Goal: Task Accomplishment & Management: Complete application form

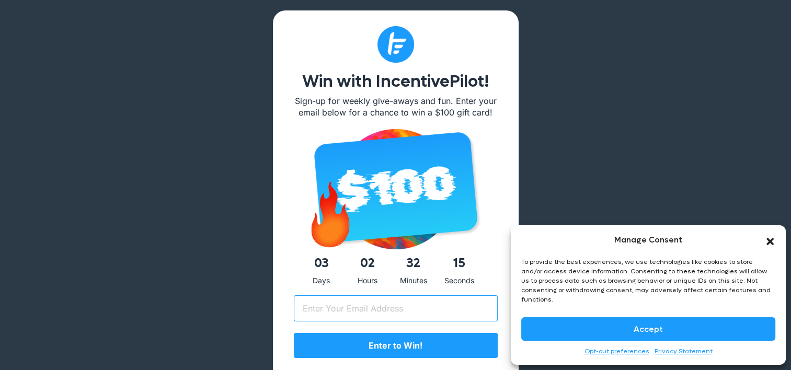
click at [385, 311] on input "Email (Required)" at bounding box center [396, 308] width 204 height 26
type input "p.chircu@reply.com"
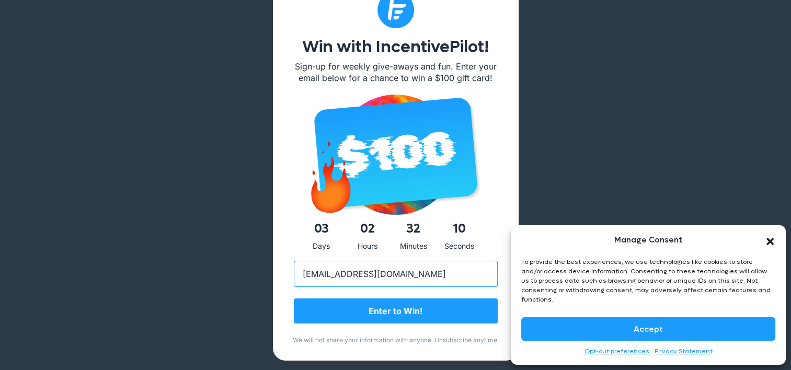
scroll to position [105, 0]
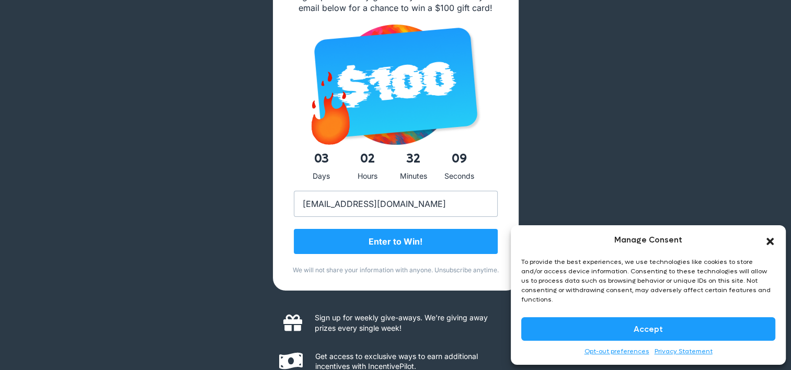
click at [393, 236] on input "Enter to Win!" at bounding box center [396, 241] width 204 height 25
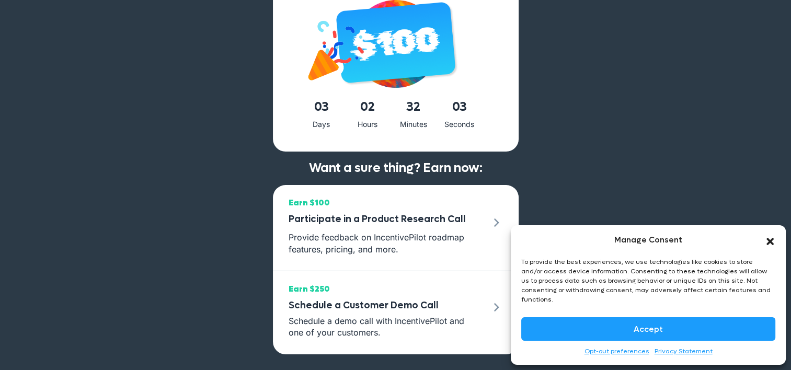
scroll to position [92, 0]
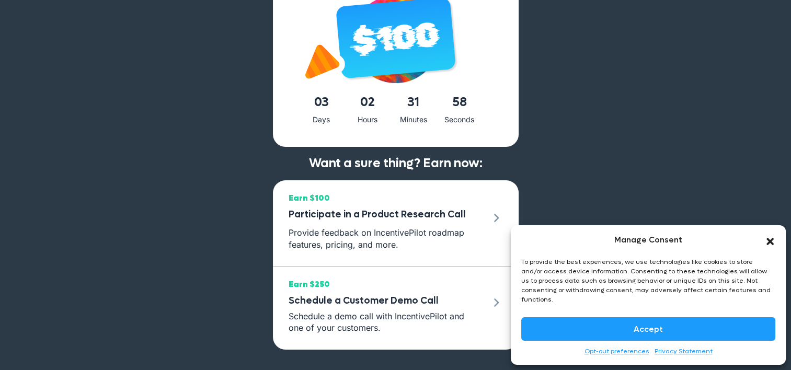
click at [767, 247] on icon "Close dialog" at bounding box center [770, 241] width 10 height 10
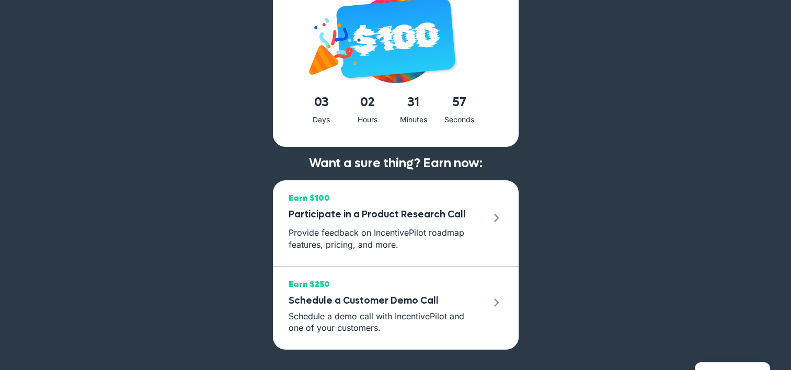
click at [621, 260] on div "You're in. Good luck! You have 1 entry to win a $100 gift card. Choose from ove…" at bounding box center [395, 139] width 791 height 463
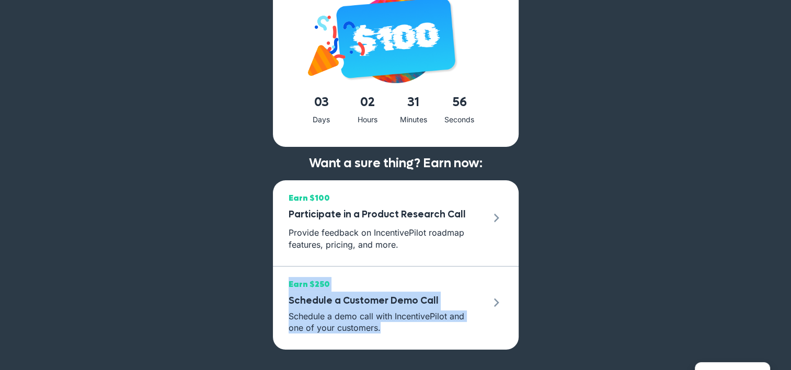
drag, startPoint x: 611, startPoint y: 318, endPoint x: 587, endPoint y: 148, distance: 171.6
click at [587, 148] on div "You're in. Good luck! You have 1 entry to win a $100 gift card. Choose from ove…" at bounding box center [395, 139] width 791 height 463
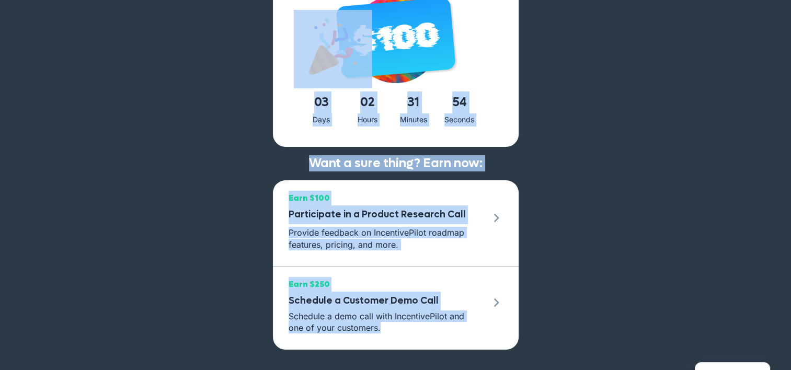
drag, startPoint x: 520, startPoint y: 50, endPoint x: 596, endPoint y: 314, distance: 274.8
click at [596, 314] on div "You're in. Good luck! You have 1 entry to win a $100 gift card. Choose from ove…" at bounding box center [395, 139] width 791 height 463
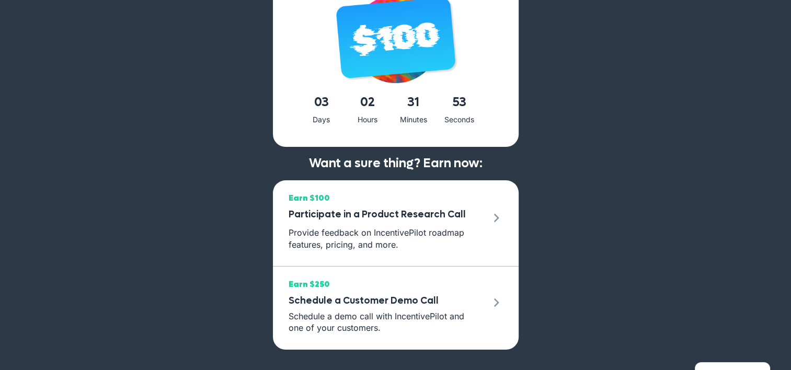
click at [596, 314] on div "You're in. Good luck! You have 1 entry to win a $100 gift card. Choose from ove…" at bounding box center [395, 139] width 791 height 463
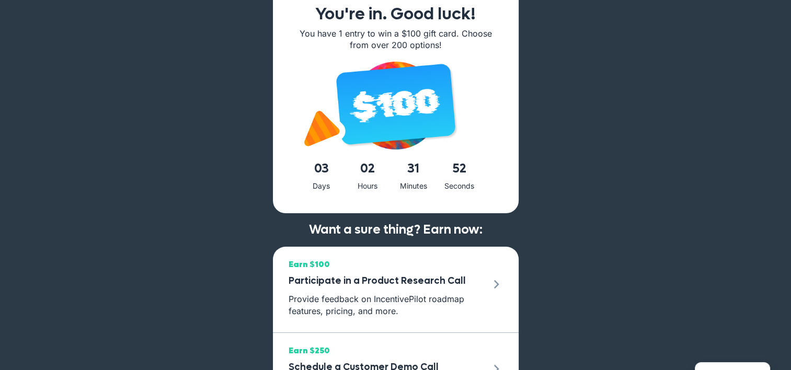
scroll to position [0, 0]
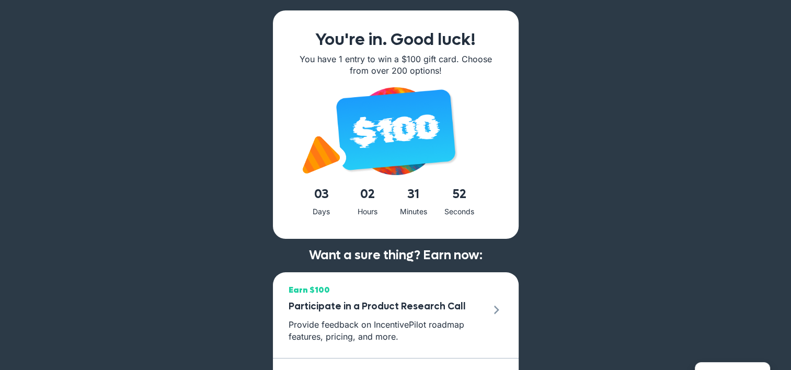
drag, startPoint x: 584, startPoint y: 325, endPoint x: 643, endPoint y: -5, distance: 335.0
click at [643, 0] on html "Manage Consent To provide the best experiences, we use technologies like cookie…" at bounding box center [395, 231] width 791 height 463
drag, startPoint x: 643, startPoint y: -5, endPoint x: 638, endPoint y: 178, distance: 183.6
click at [638, 178] on div "You're in. Good luck! You have 1 entry to win a $100 gift card. Choose from ove…" at bounding box center [395, 231] width 791 height 463
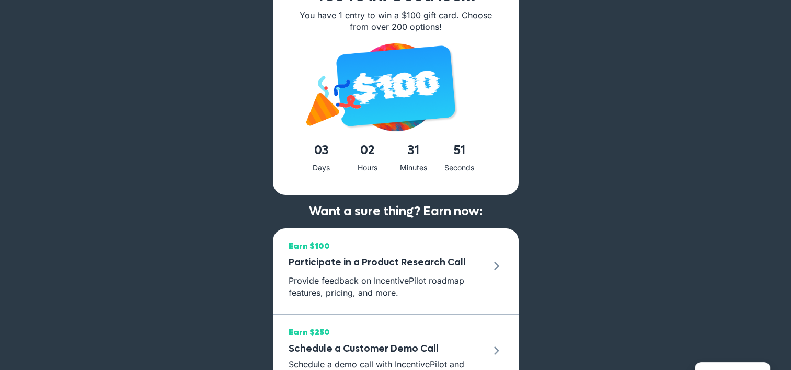
scroll to position [92, 0]
